Goal: Transaction & Acquisition: Purchase product/service

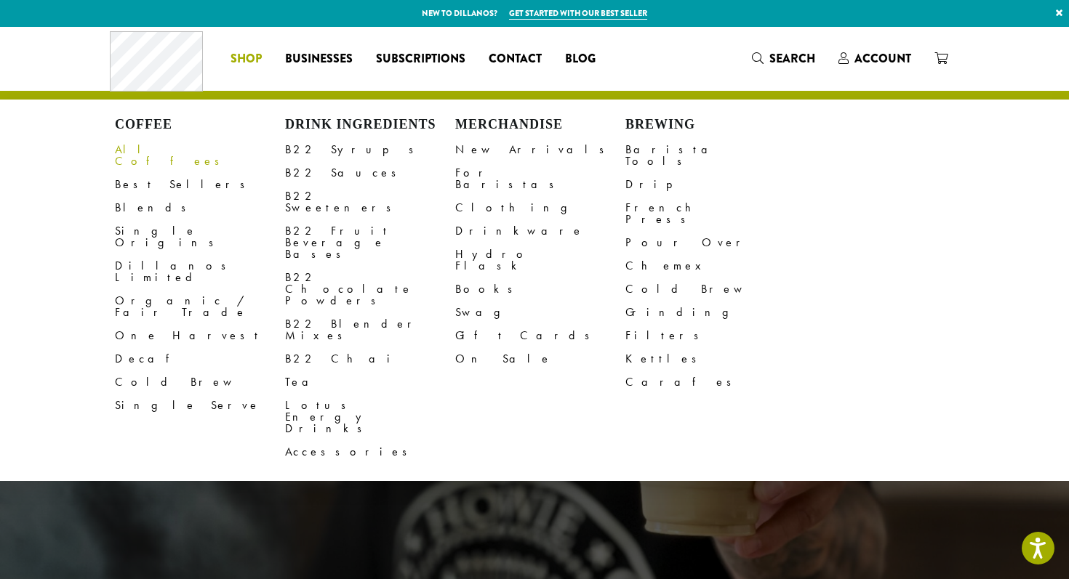
click at [161, 148] on link "All Coffees" at bounding box center [200, 155] width 170 height 35
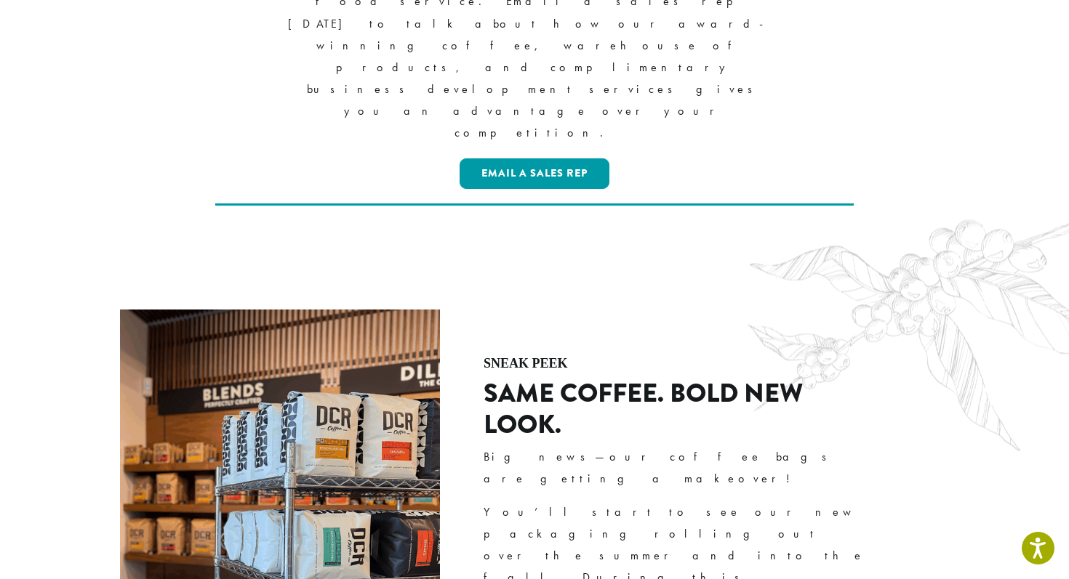
scroll to position [1651, 0]
